Goal: Navigation & Orientation: Find specific page/section

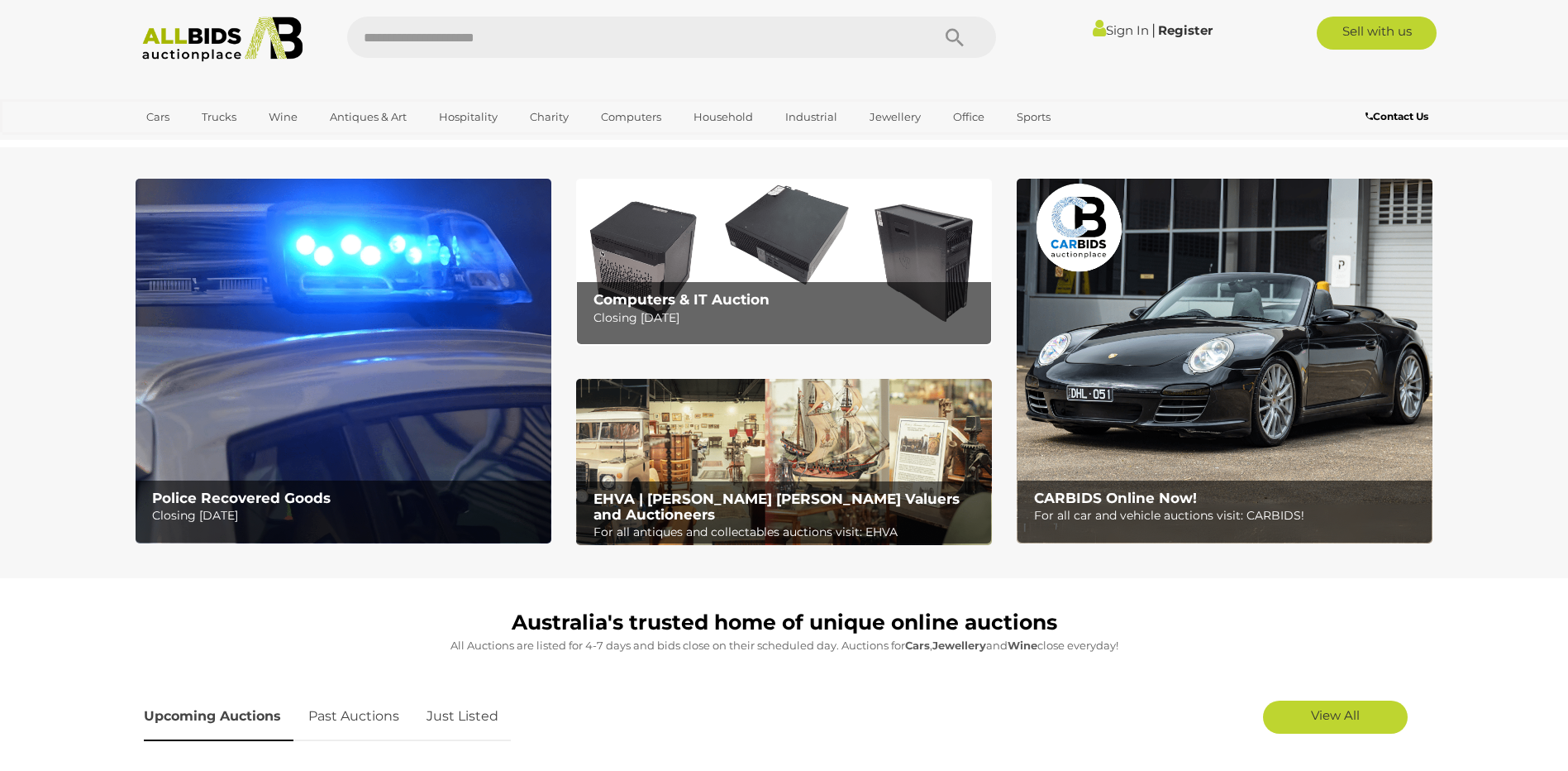
click at [345, 528] on div "Police Recovered Goods Closing Tuesday 16th September" at bounding box center [346, 507] width 405 height 55
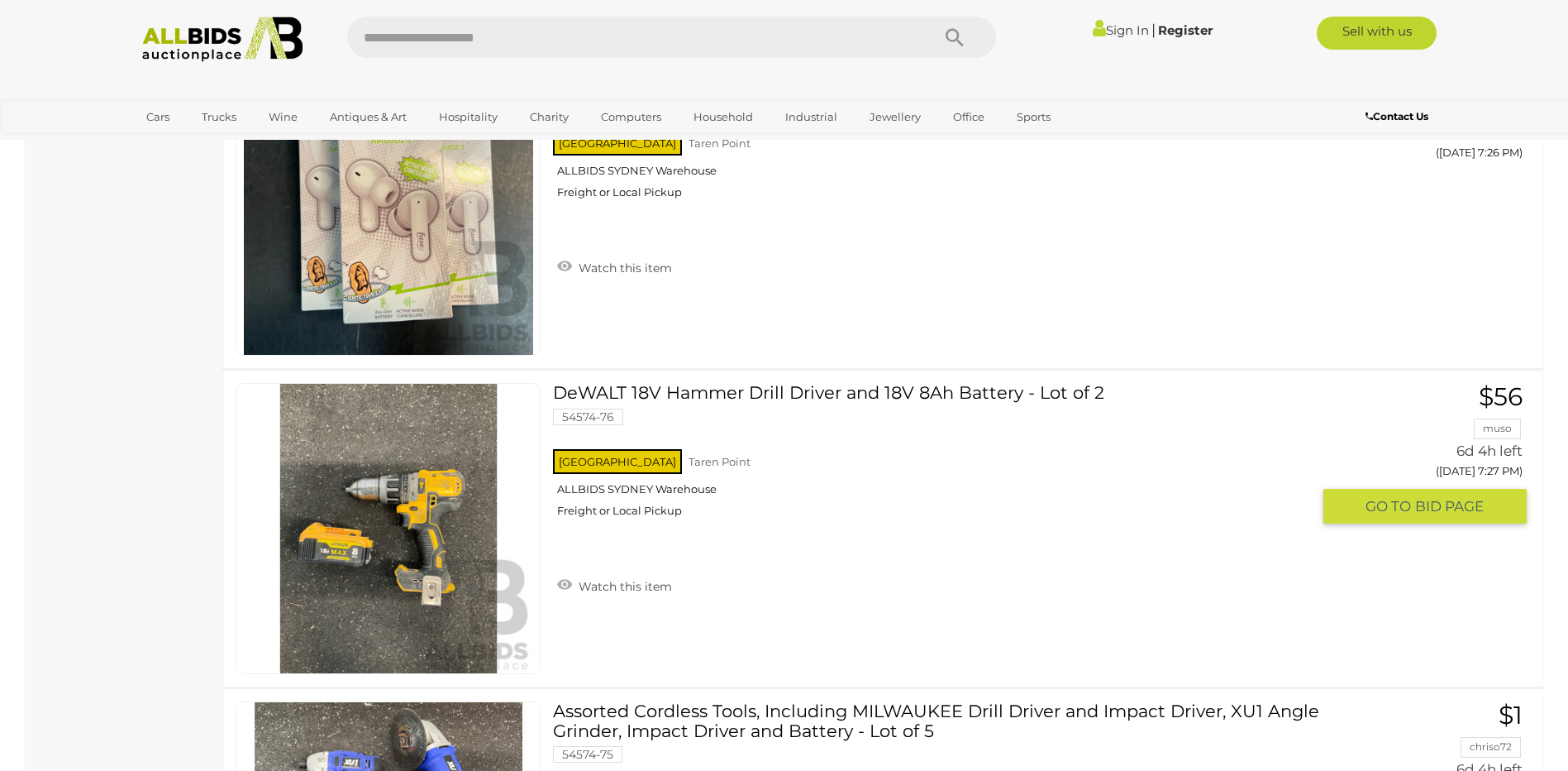
scroll to position [9179, 0]
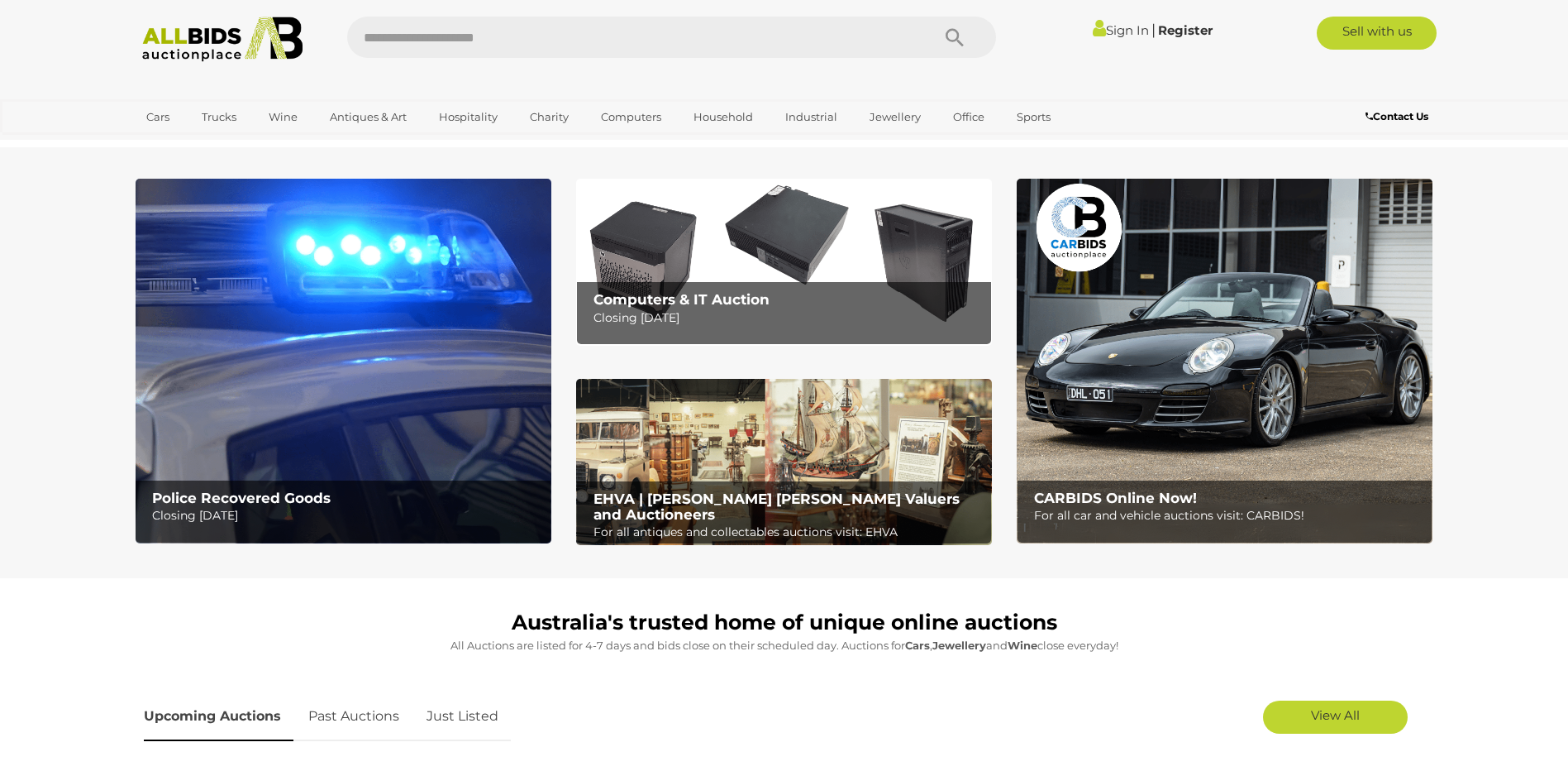
click at [1172, 506] on p "For all car and vehicle auctions visit: CARBIDS!" at bounding box center [1229, 515] width 389 height 21
click at [814, 300] on h2 "Computers & IT Auction" at bounding box center [788, 300] width 389 height 16
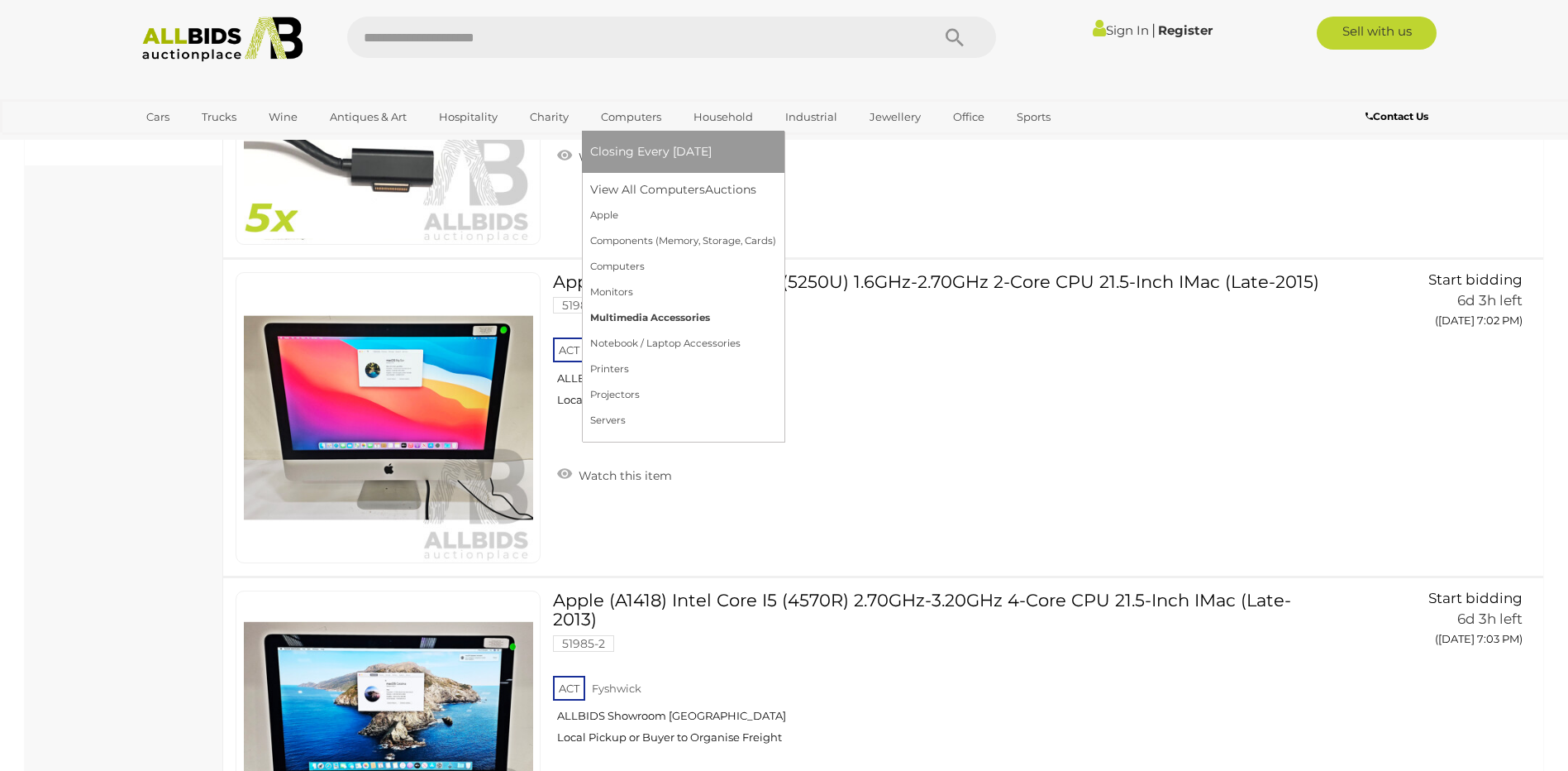
scroll to position [1572, 0]
